Goal: Information Seeking & Learning: Learn about a topic

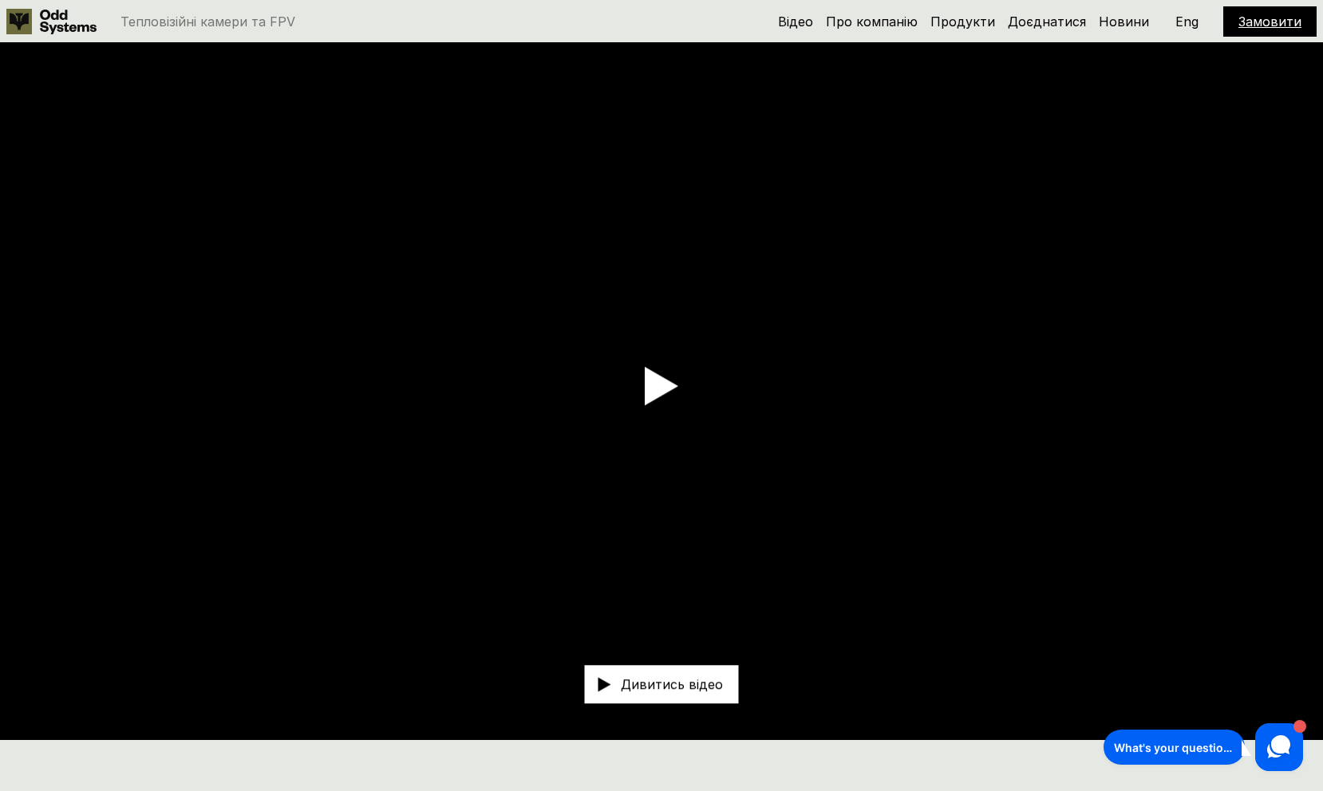
click at [1184, 22] on p "Eng" at bounding box center [1186, 21] width 23 height 13
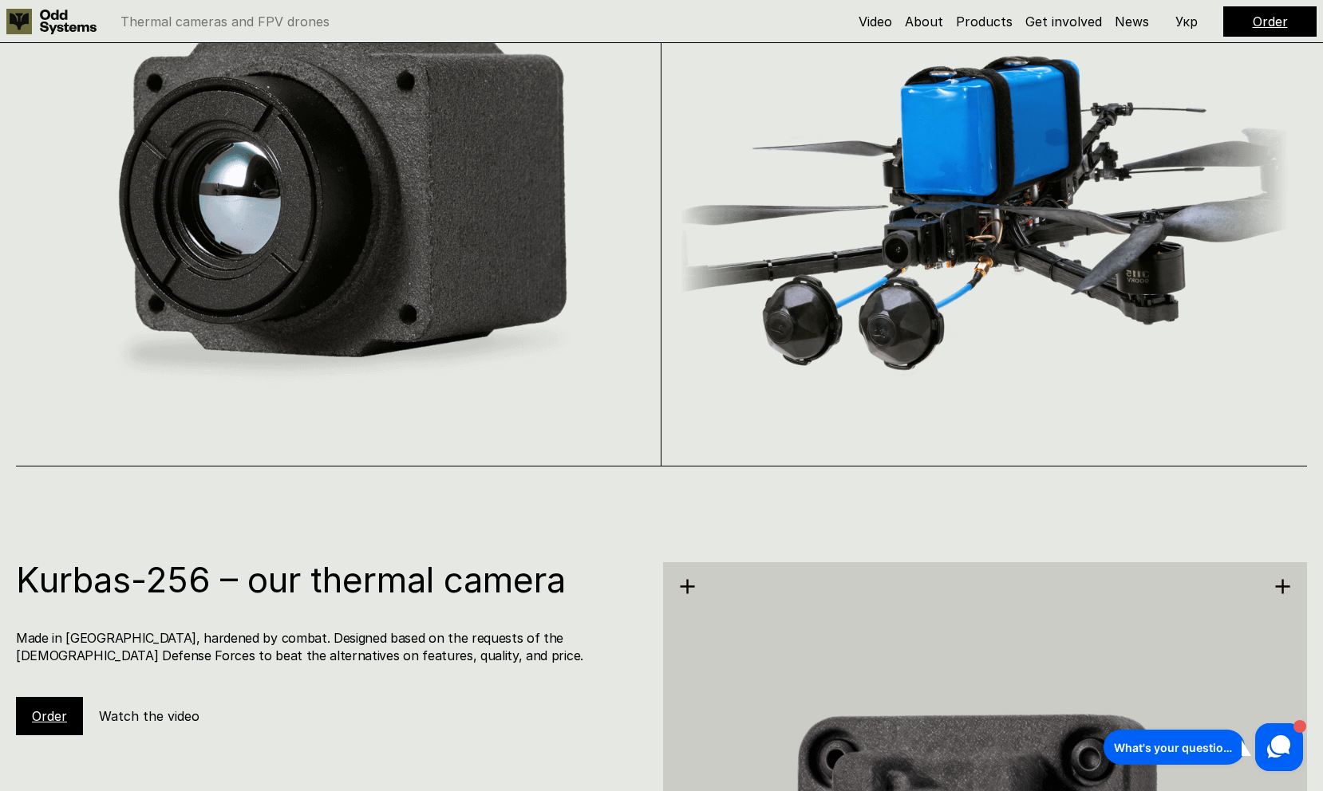
scroll to position [1268, 0]
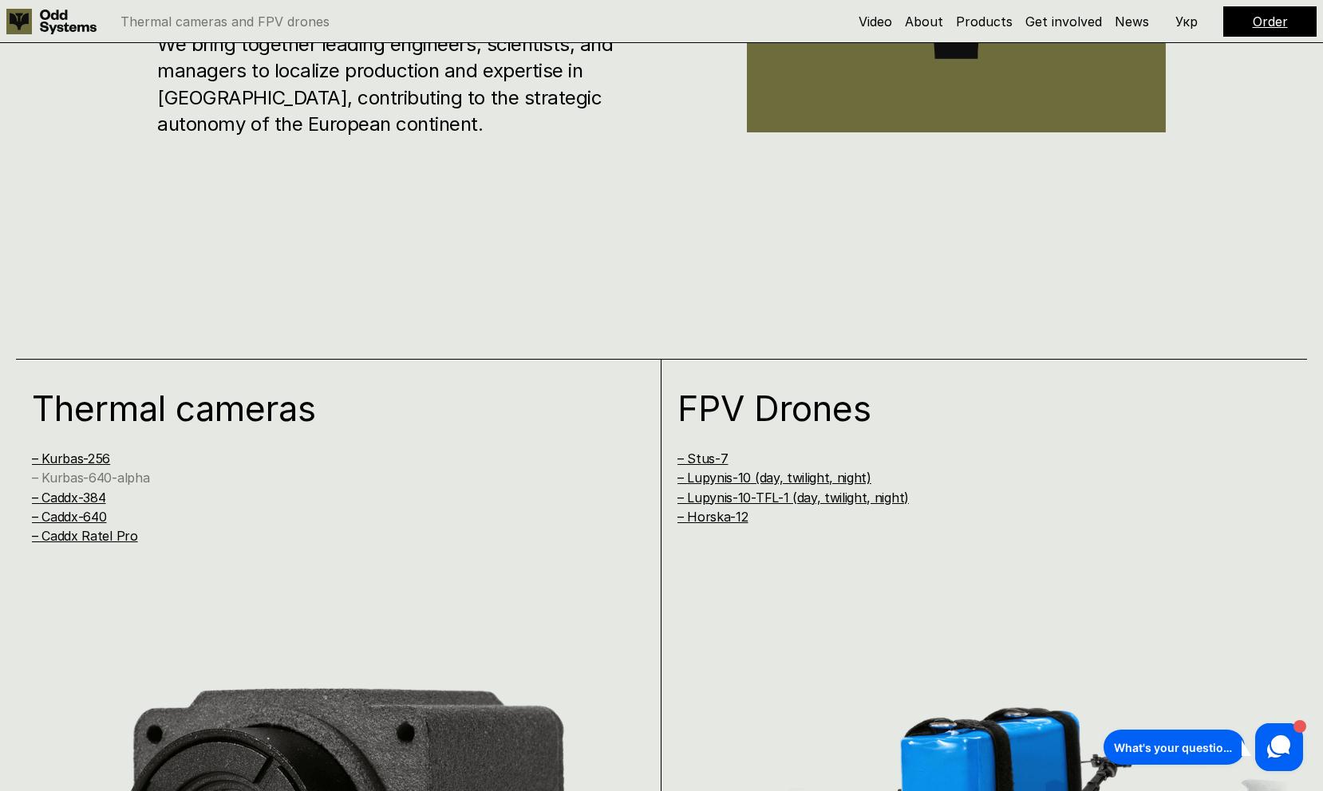
click at [120, 475] on link "– Kurbas-640-alpha" at bounding box center [90, 478] width 117 height 16
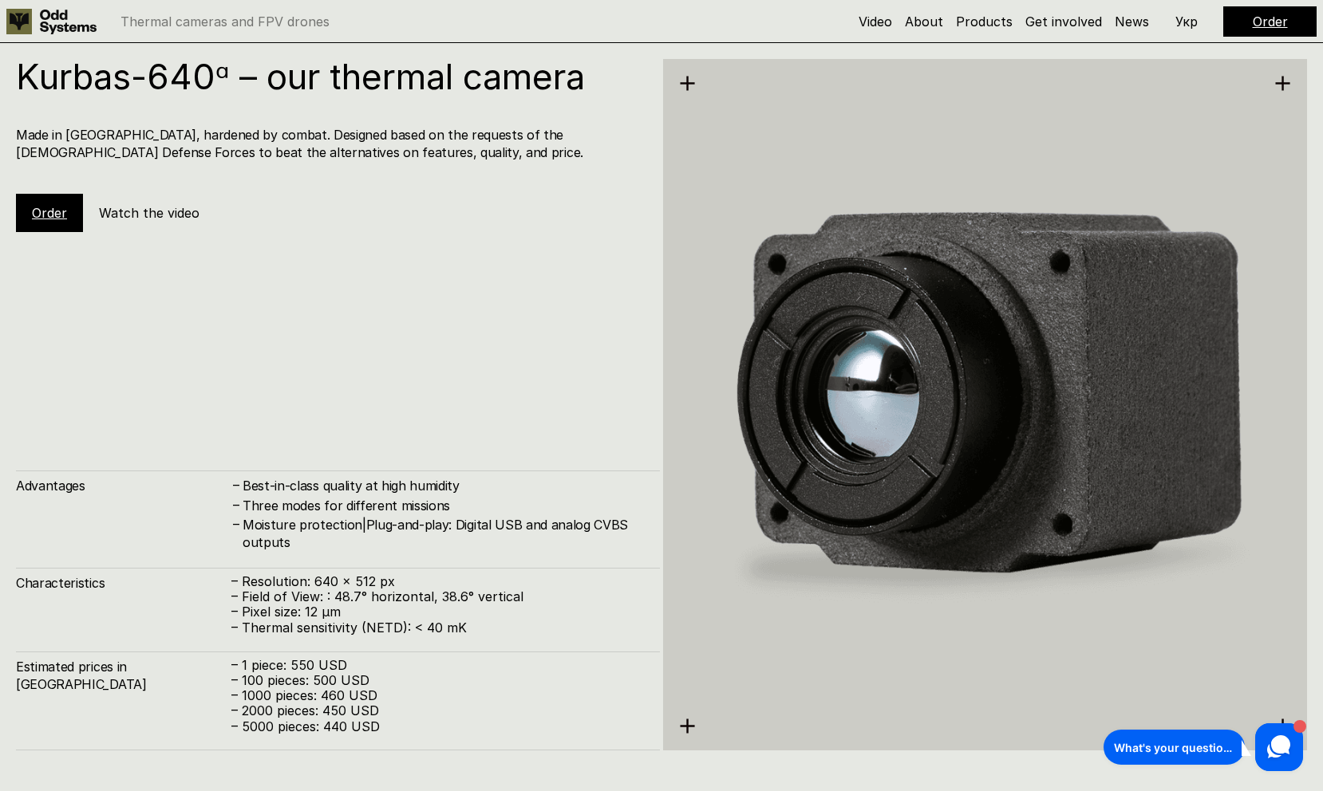
scroll to position [3177, 0]
